Goal: Task Accomplishment & Management: Manage account settings

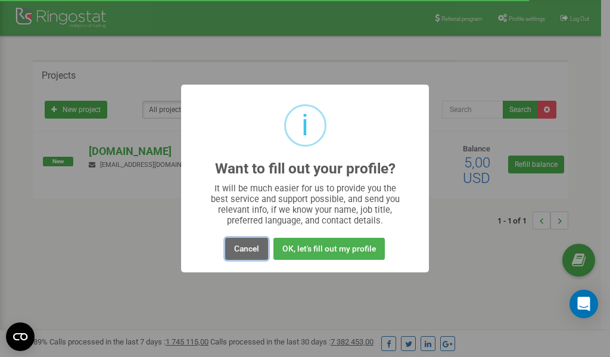
click at [249, 248] on button "Cancel" at bounding box center [246, 249] width 43 height 22
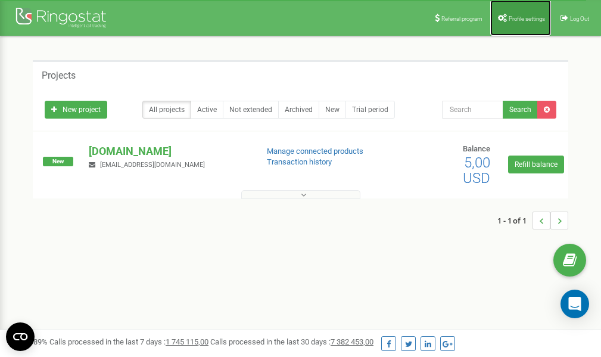
click at [510, 24] on link "Profile settings" at bounding box center [520, 18] width 61 height 36
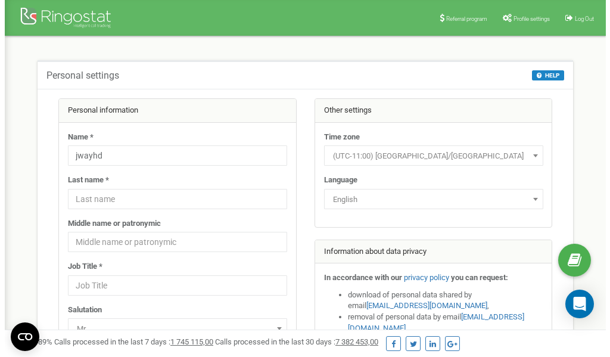
scroll to position [60, 0]
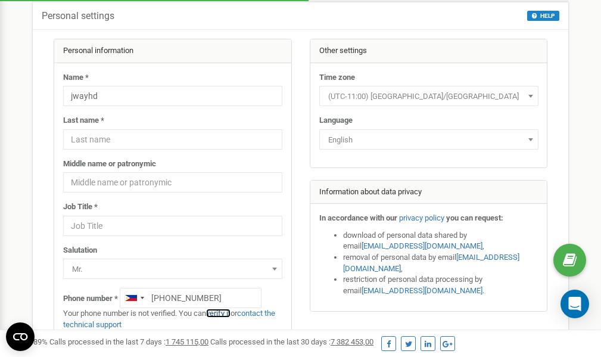
click at [225, 313] on link "verify it" at bounding box center [218, 312] width 24 height 9
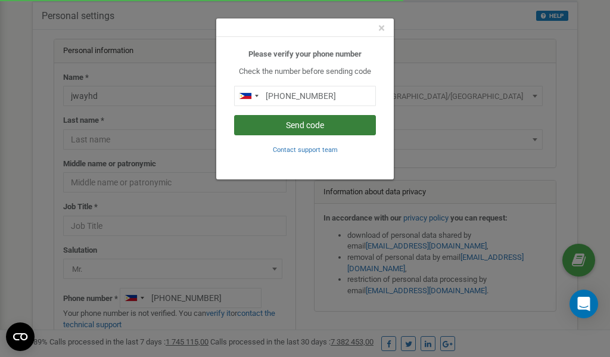
click at [306, 123] on button "Send code" at bounding box center [305, 125] width 142 height 20
